Goal: Information Seeking & Learning: Learn about a topic

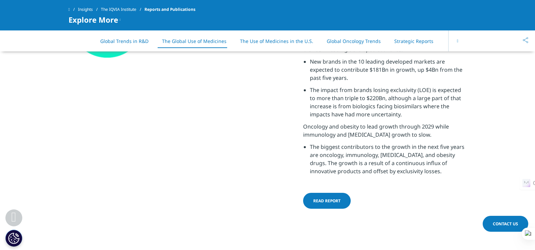
scroll to position [1452, 0]
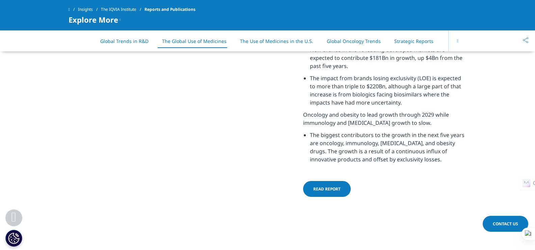
click at [320, 185] on link "Read Report" at bounding box center [327, 189] width 48 height 16
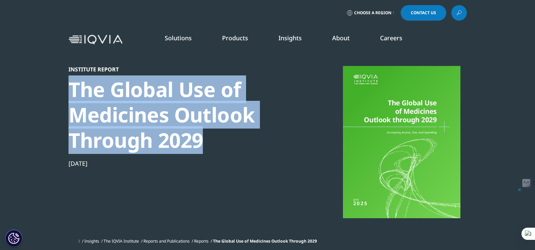
drag, startPoint x: 205, startPoint y: 140, endPoint x: 70, endPoint y: 87, distance: 145.0
click at [70, 87] on div "The Global Use of Medicines Outlook Through 2029" at bounding box center [185, 115] width 232 height 76
copy div "The Global Use of Medicines Outlook Through 2029"
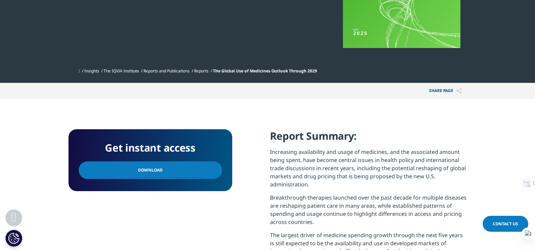
scroll to position [169, 0]
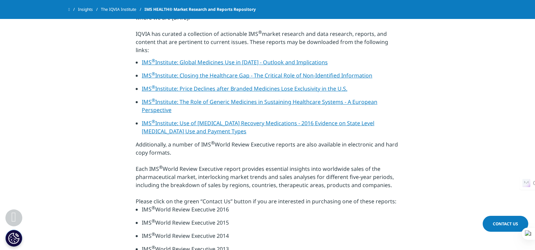
scroll to position [216, 0]
